Goal: Transaction & Acquisition: Purchase product/service

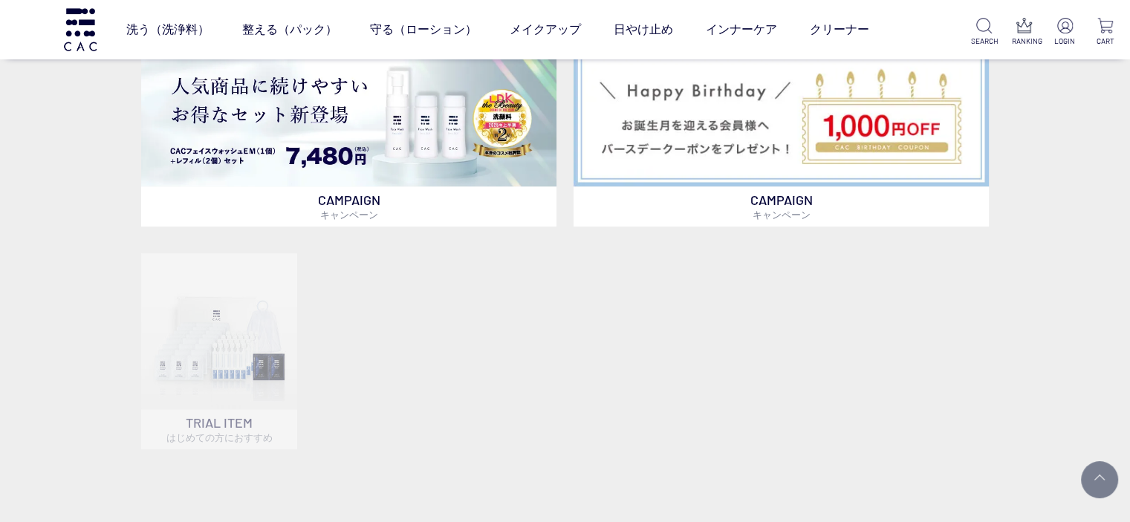
scroll to position [966, 0]
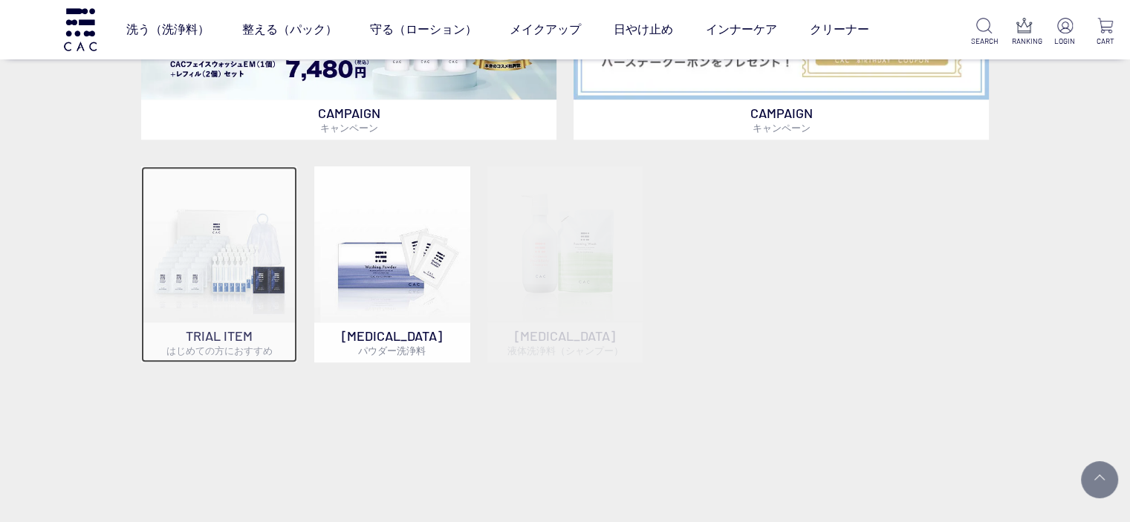
click at [232, 253] on img at bounding box center [219, 244] width 156 height 156
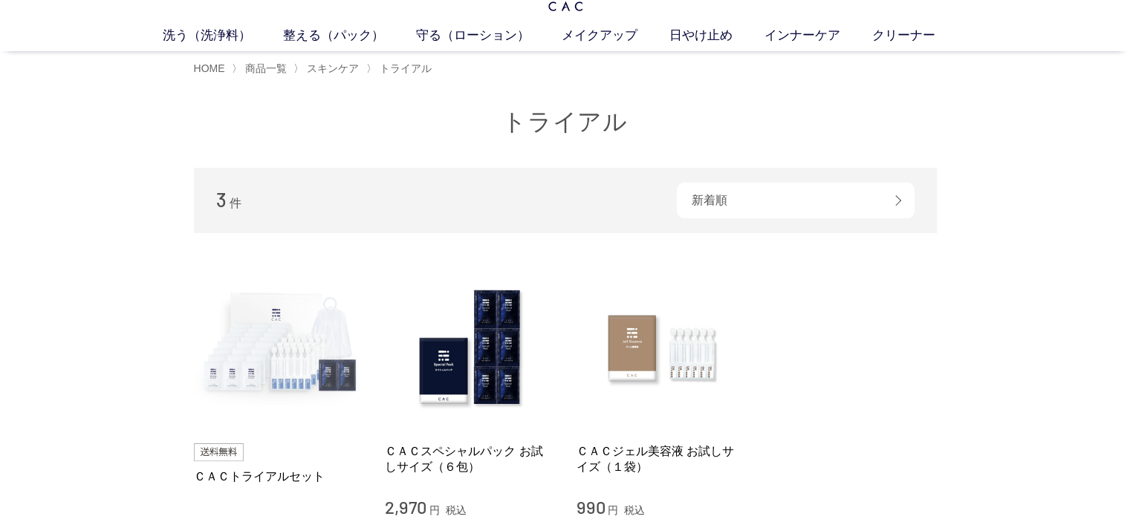
scroll to position [74, 0]
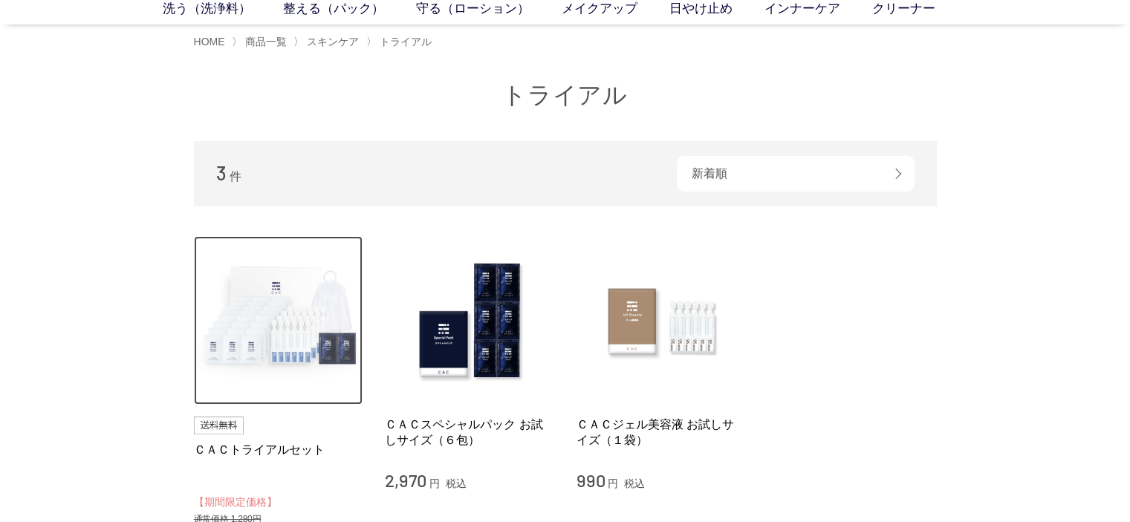
click at [267, 319] on img at bounding box center [278, 320] width 169 height 169
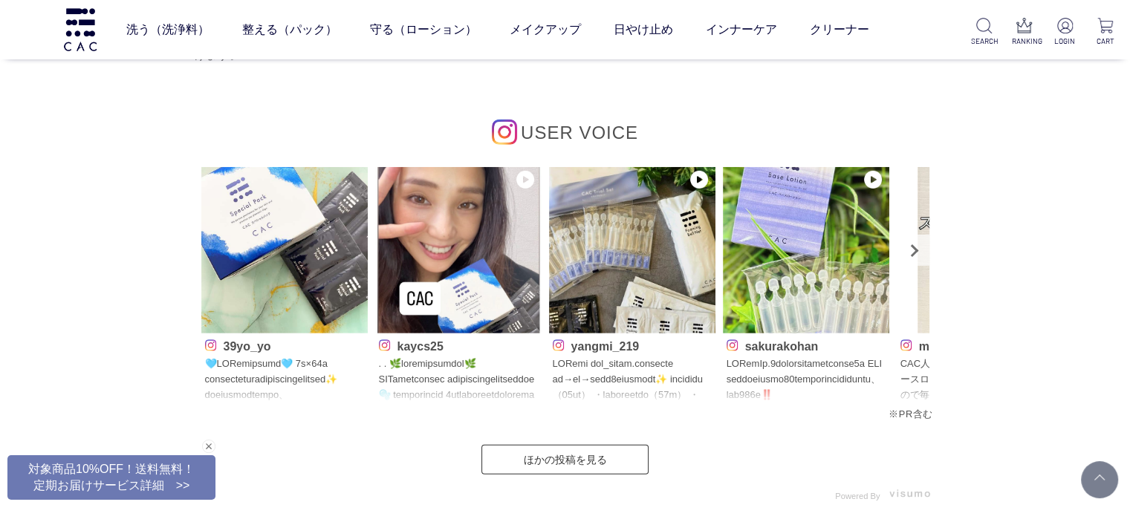
scroll to position [4383, 0]
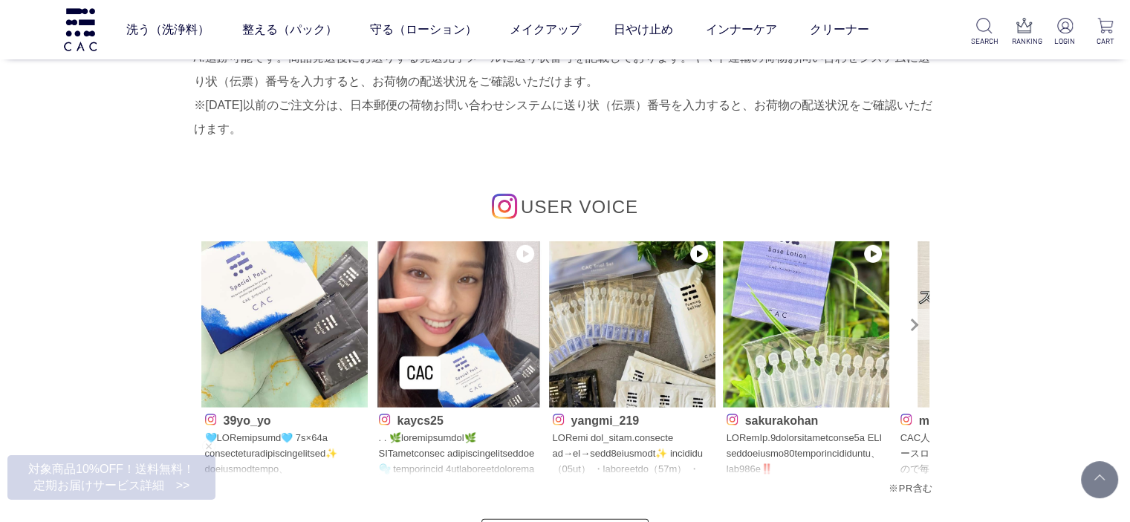
click at [917, 321] on link "Next" at bounding box center [913, 324] width 31 height 31
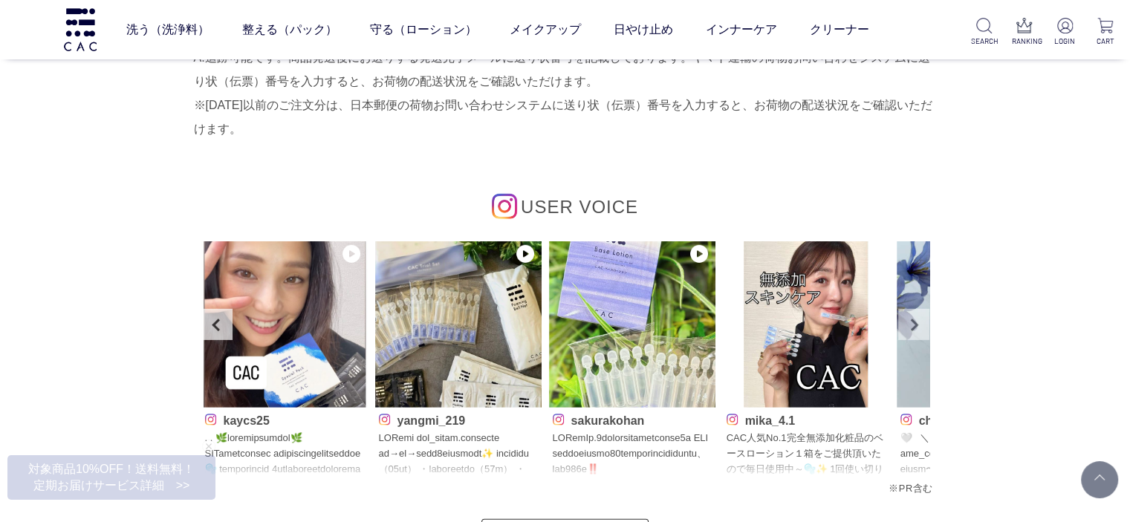
click at [918, 330] on link "Next" at bounding box center [913, 324] width 31 height 31
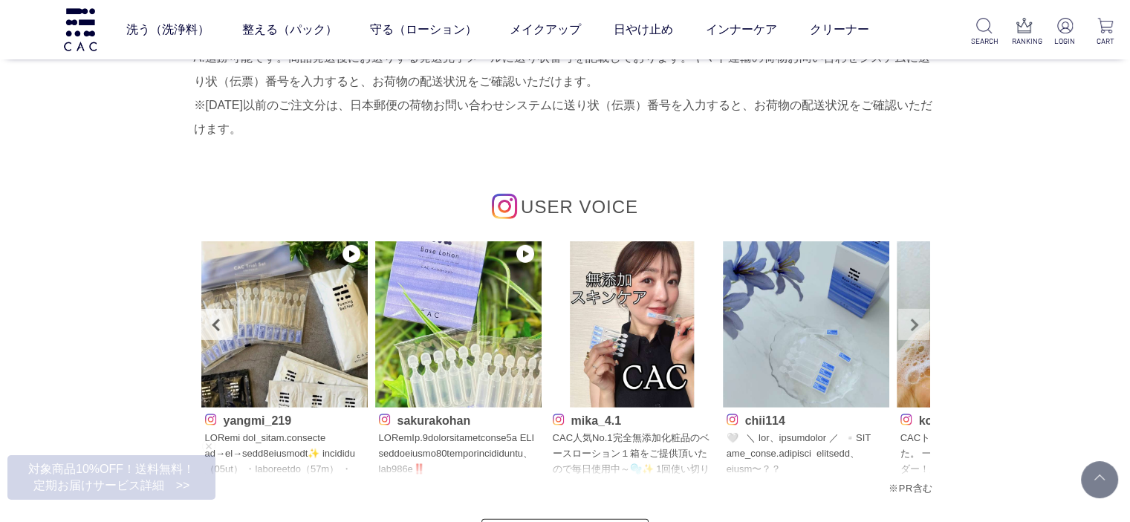
click at [918, 330] on link "Next" at bounding box center [913, 324] width 31 height 31
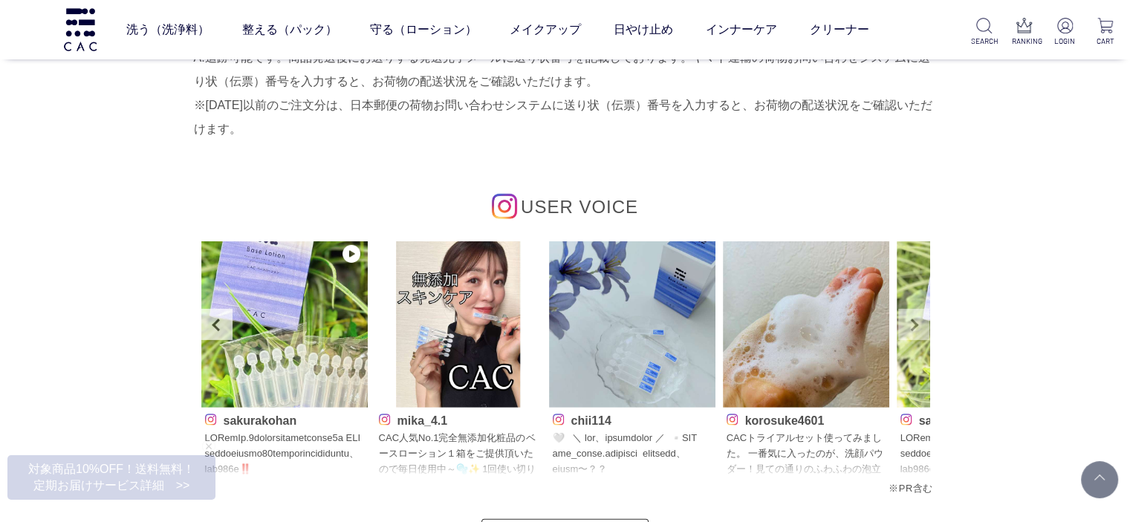
click at [918, 330] on link "Next" at bounding box center [913, 324] width 31 height 31
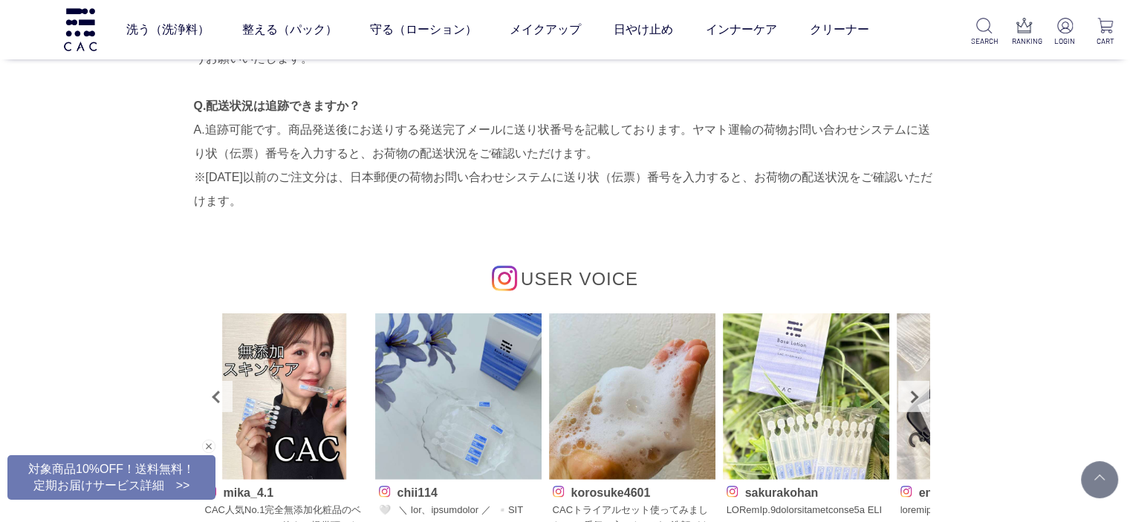
scroll to position [4309, 0]
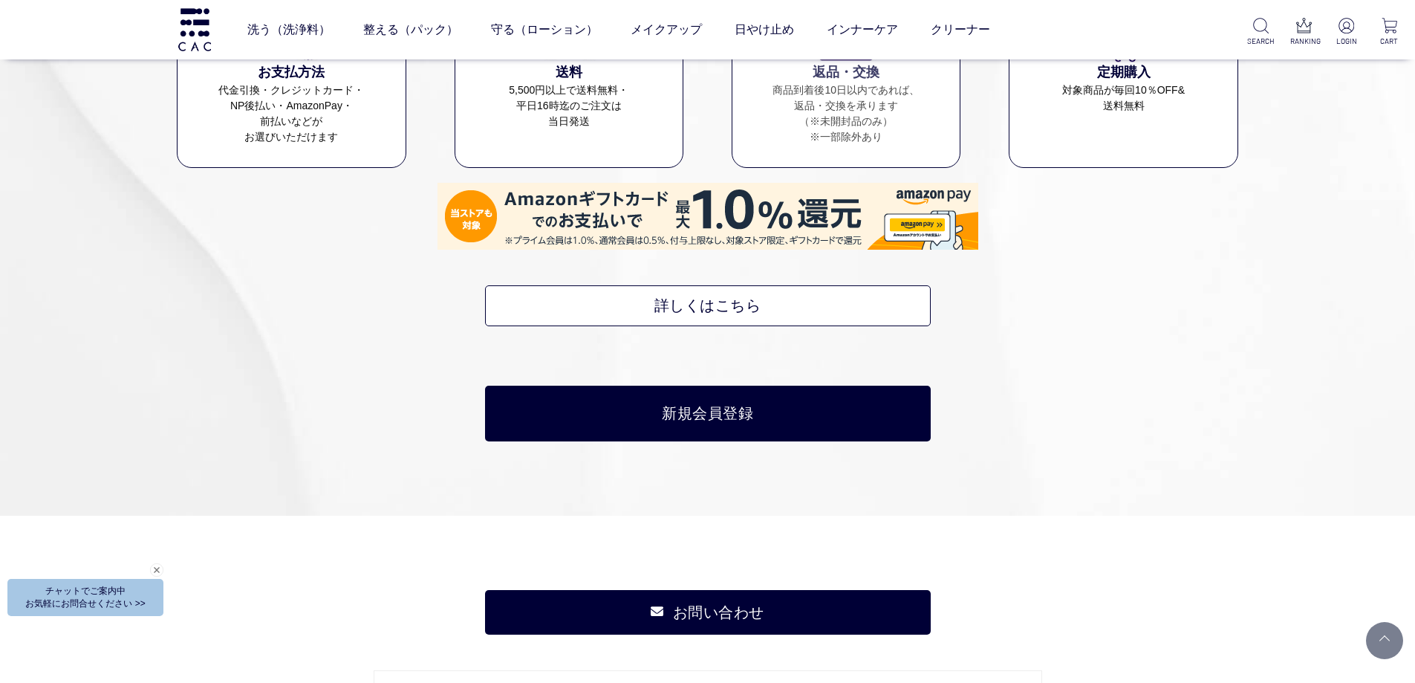
scroll to position [6760, 0]
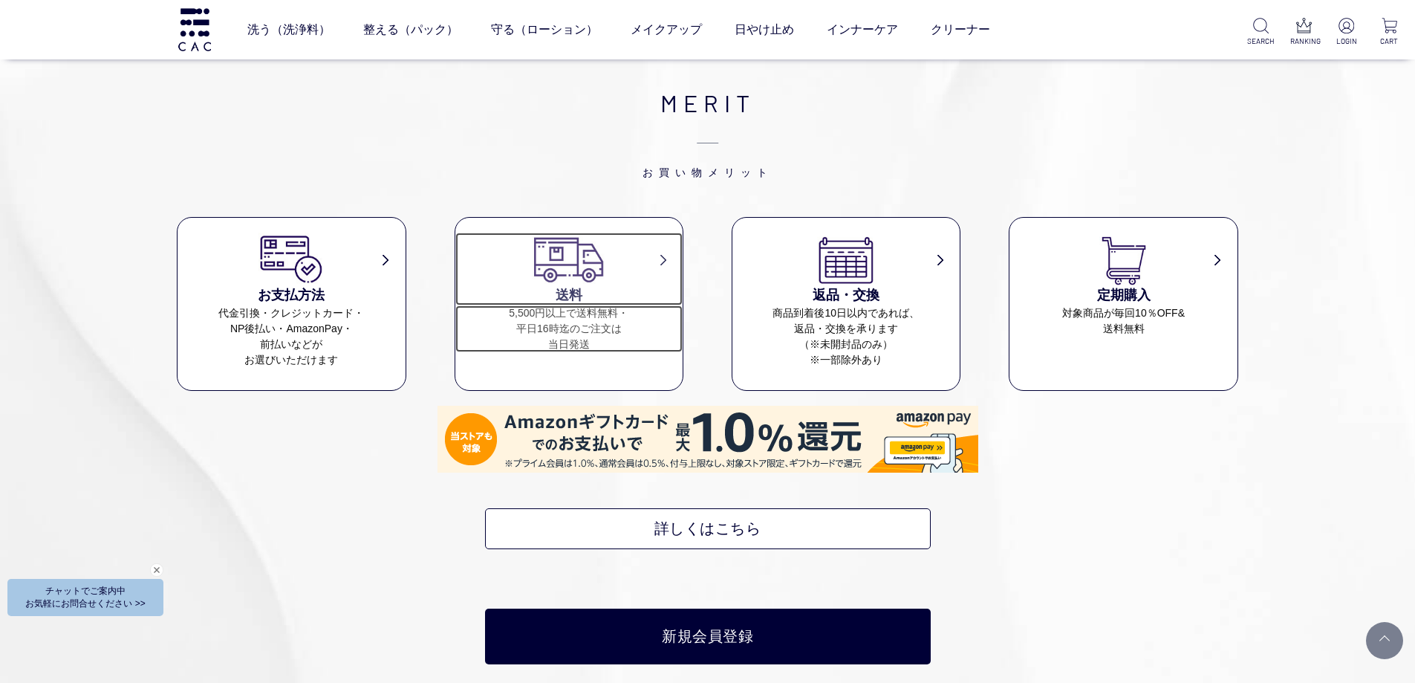
click at [566, 326] on dd "5,500円以上で送料無料・ 平日16時迄のご注文は 当日発送" at bounding box center [569, 328] width 228 height 47
